Goal: Information Seeking & Learning: Learn about a topic

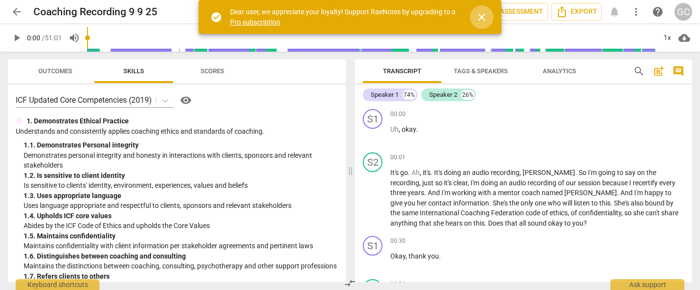
click at [483, 20] on span "close" at bounding box center [482, 17] width 12 height 12
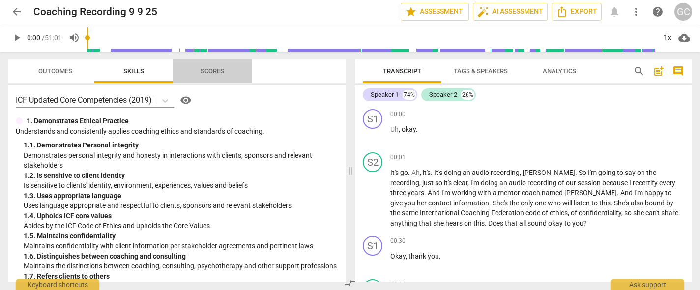
click at [209, 69] on span "Scores" at bounding box center [213, 70] width 24 height 7
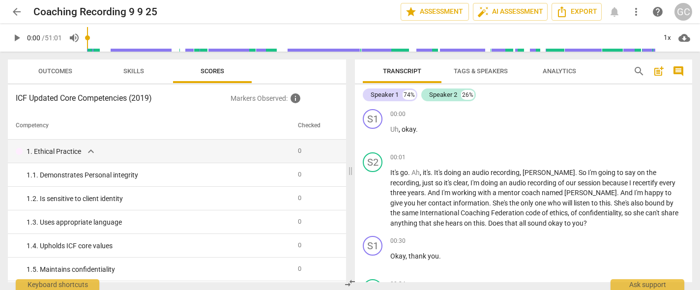
click at [143, 71] on span "Skills" at bounding box center [133, 70] width 21 height 7
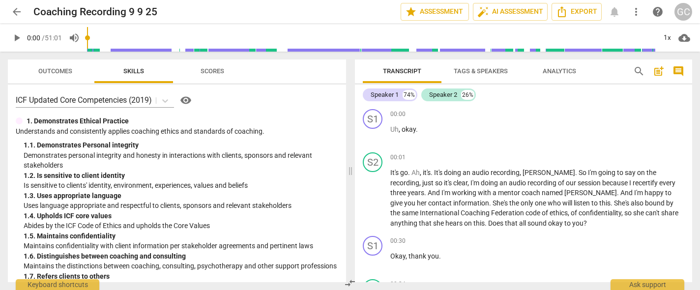
click at [559, 68] on span "Analytics" at bounding box center [559, 70] width 33 height 7
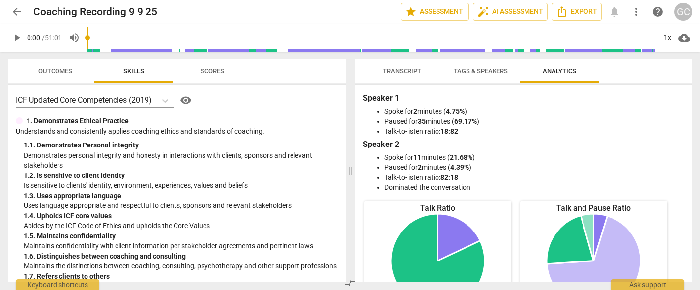
click at [18, 9] on span "arrow_back" at bounding box center [17, 12] width 12 height 12
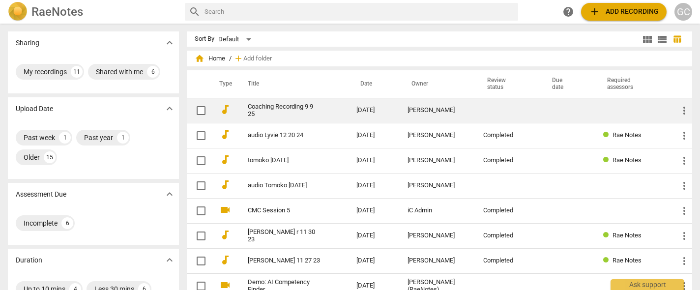
click at [431, 112] on div "[PERSON_NAME]" at bounding box center [437, 110] width 60 height 7
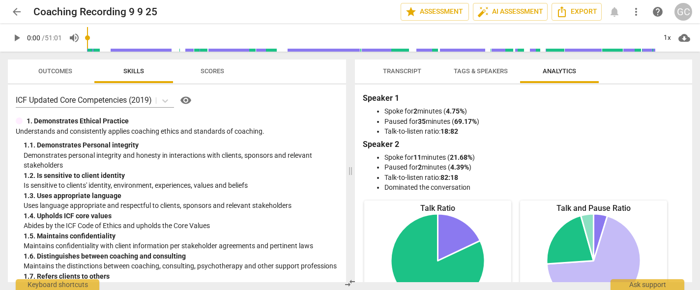
click at [395, 76] on span "Transcript" at bounding box center [402, 71] width 62 height 13
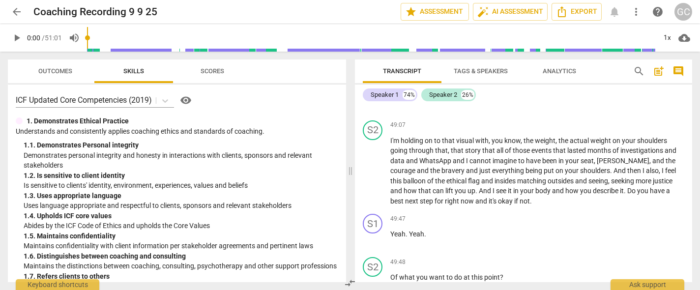
scroll to position [2546, 0]
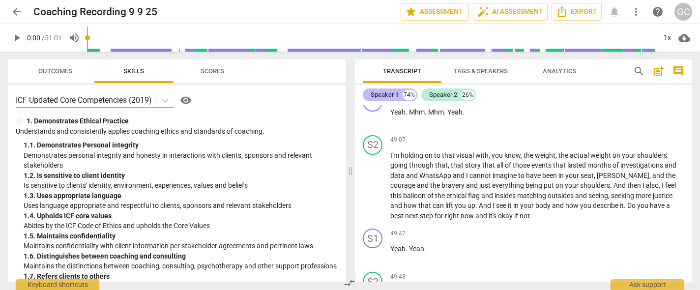
click at [390, 93] on div "Speaker 1" at bounding box center [385, 95] width 28 height 10
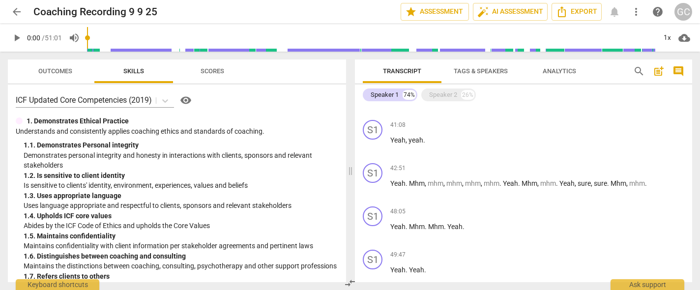
scroll to position [768, 0]
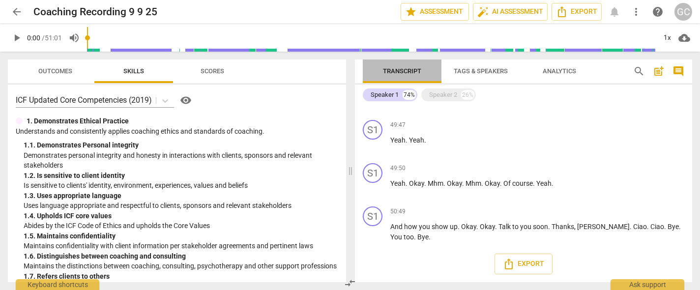
click at [396, 73] on span "Transcript" at bounding box center [402, 70] width 38 height 7
click at [441, 95] on div "Speaker 2" at bounding box center [443, 95] width 28 height 10
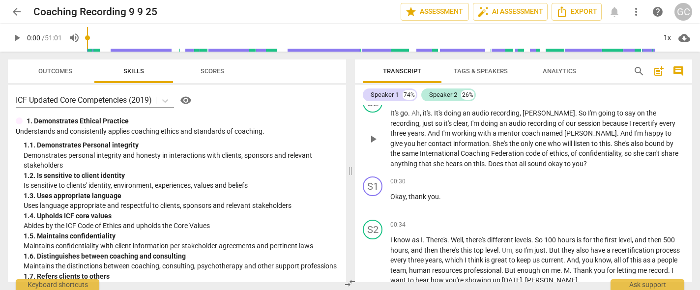
scroll to position [0, 0]
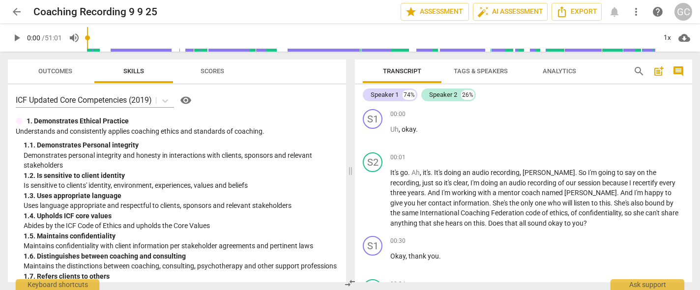
click at [19, 39] on span "play_arrow" at bounding box center [17, 38] width 12 height 12
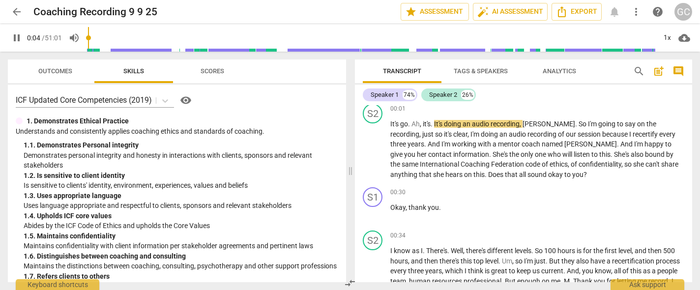
scroll to position [50, 0]
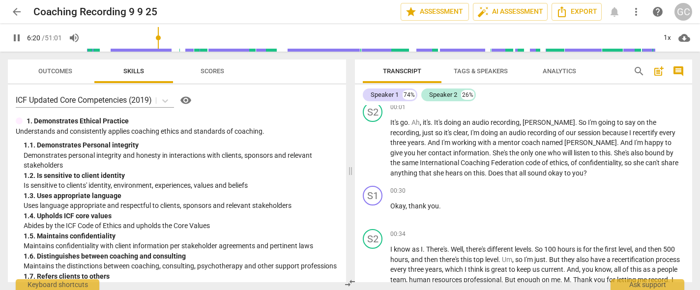
drag, startPoint x: 92, startPoint y: 37, endPoint x: 159, endPoint y: 35, distance: 67.3
click at [159, 35] on input "range" at bounding box center [371, 37] width 569 height 31
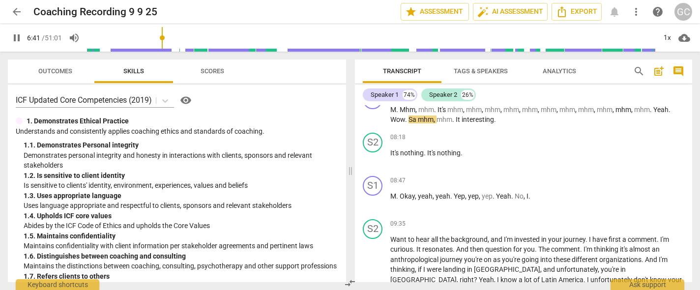
type input "402"
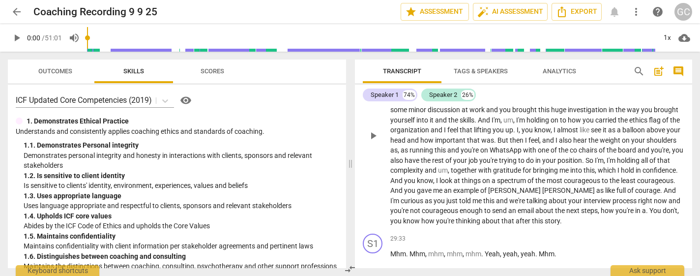
scroll to position [1158, 0]
